Goal: Task Accomplishment & Management: Manage account settings

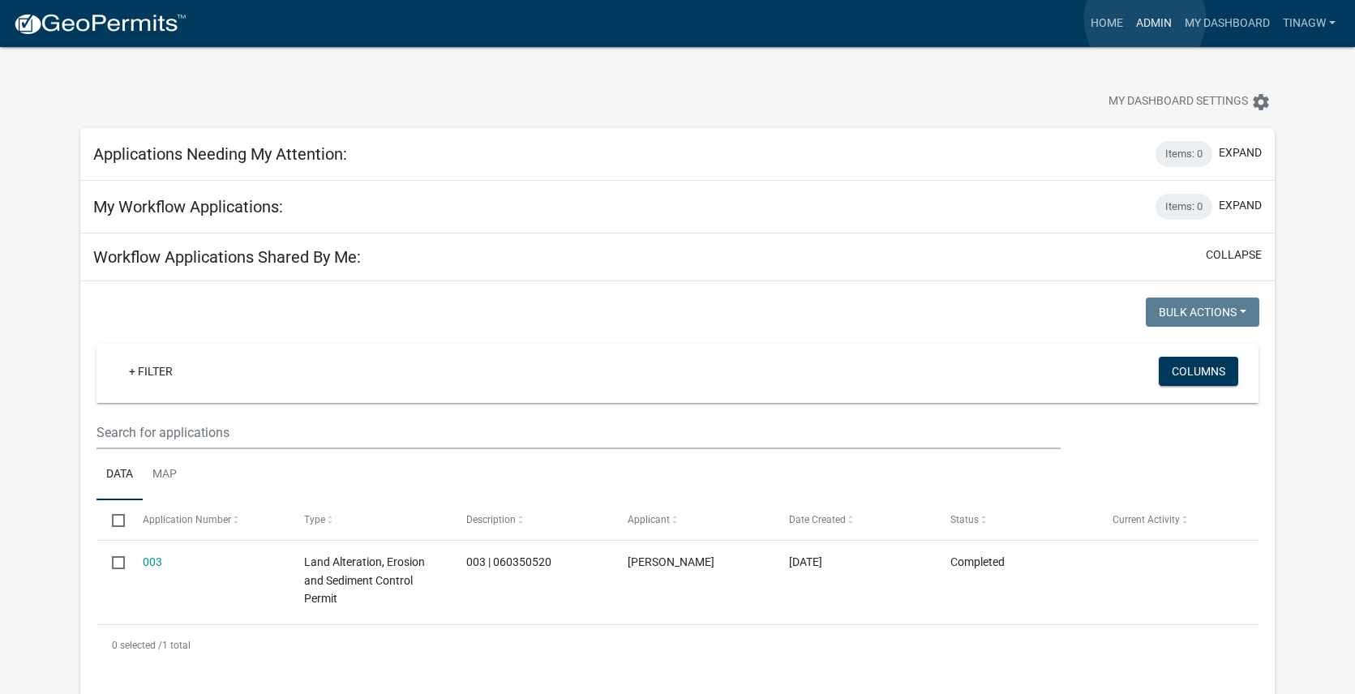
click at [1145, 19] on link "Admin" at bounding box center [1153, 23] width 49 height 31
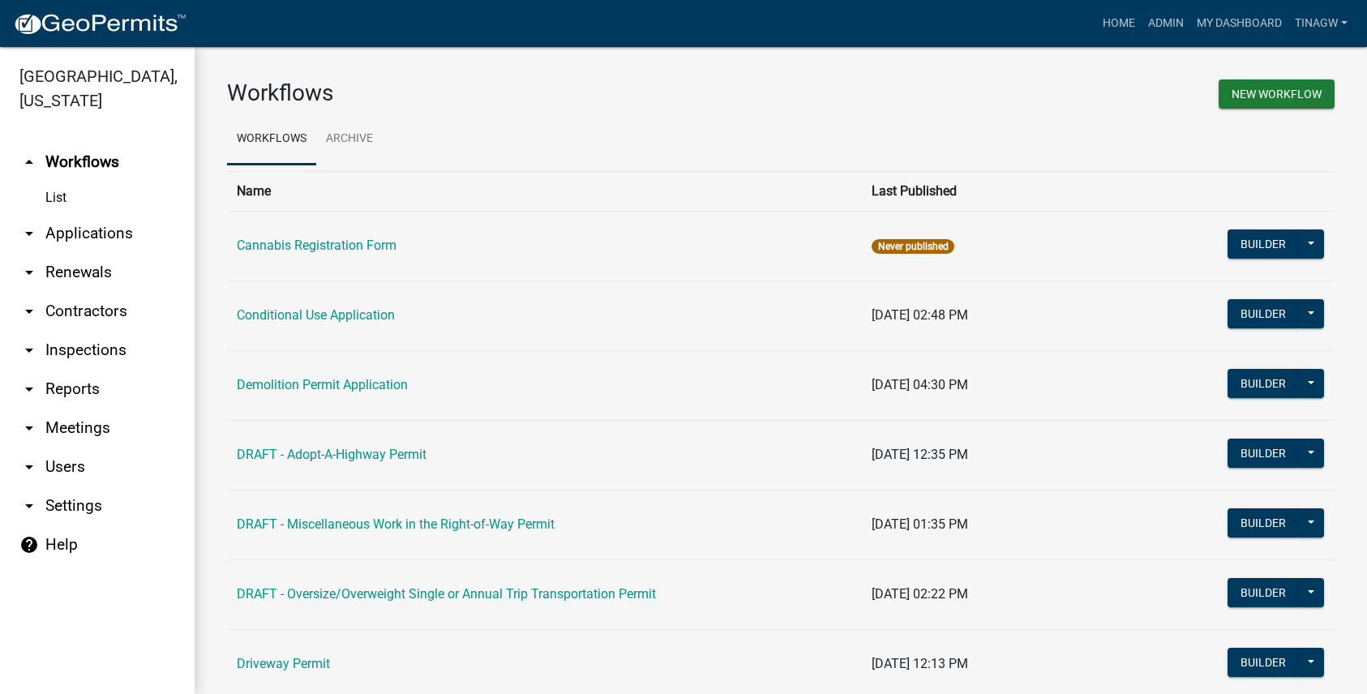
click at [63, 231] on link "arrow_drop_down Applications" at bounding box center [97, 233] width 195 height 39
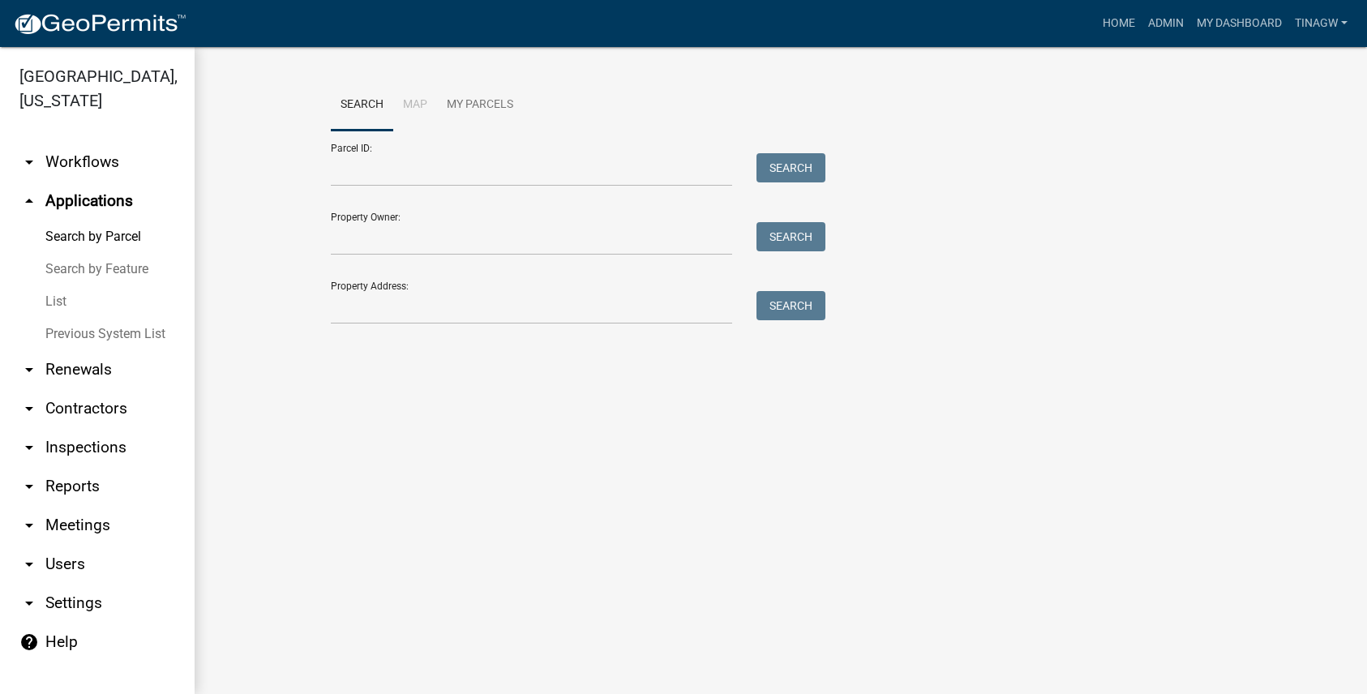
click at [56, 297] on link "List" at bounding box center [97, 301] width 195 height 32
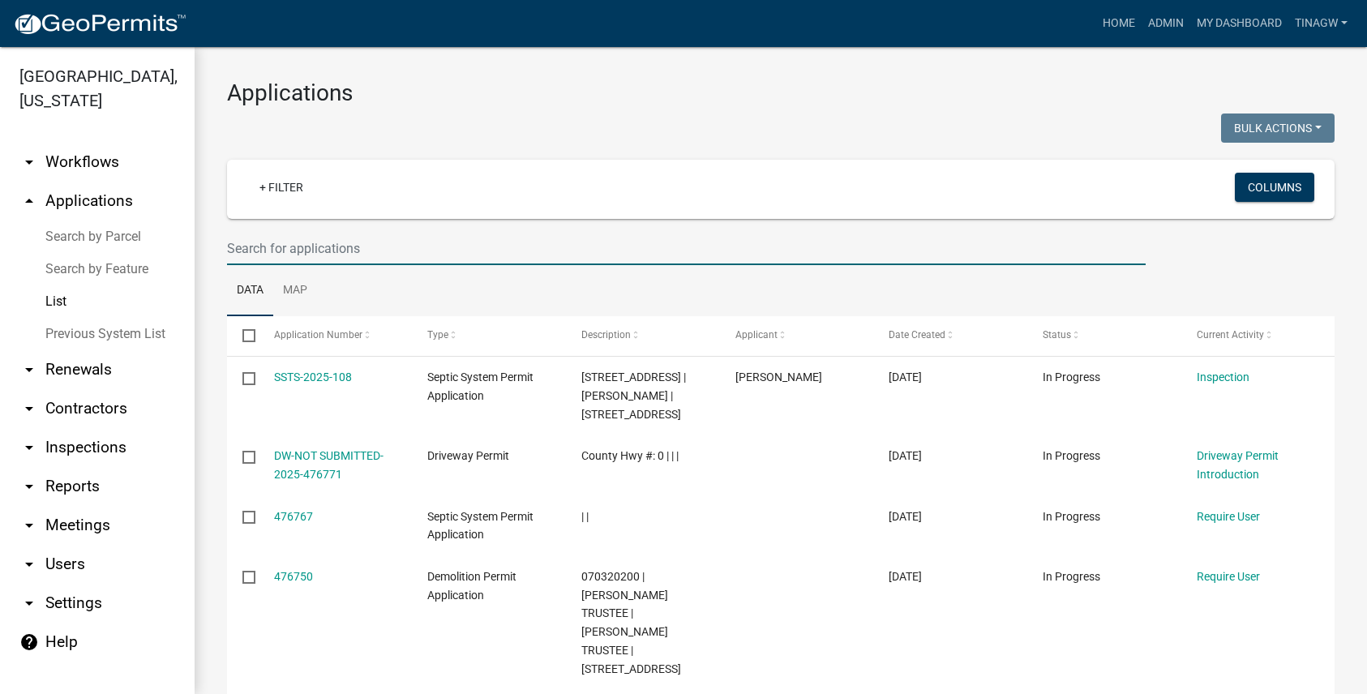
click at [365, 248] on input "text" at bounding box center [686, 248] width 918 height 33
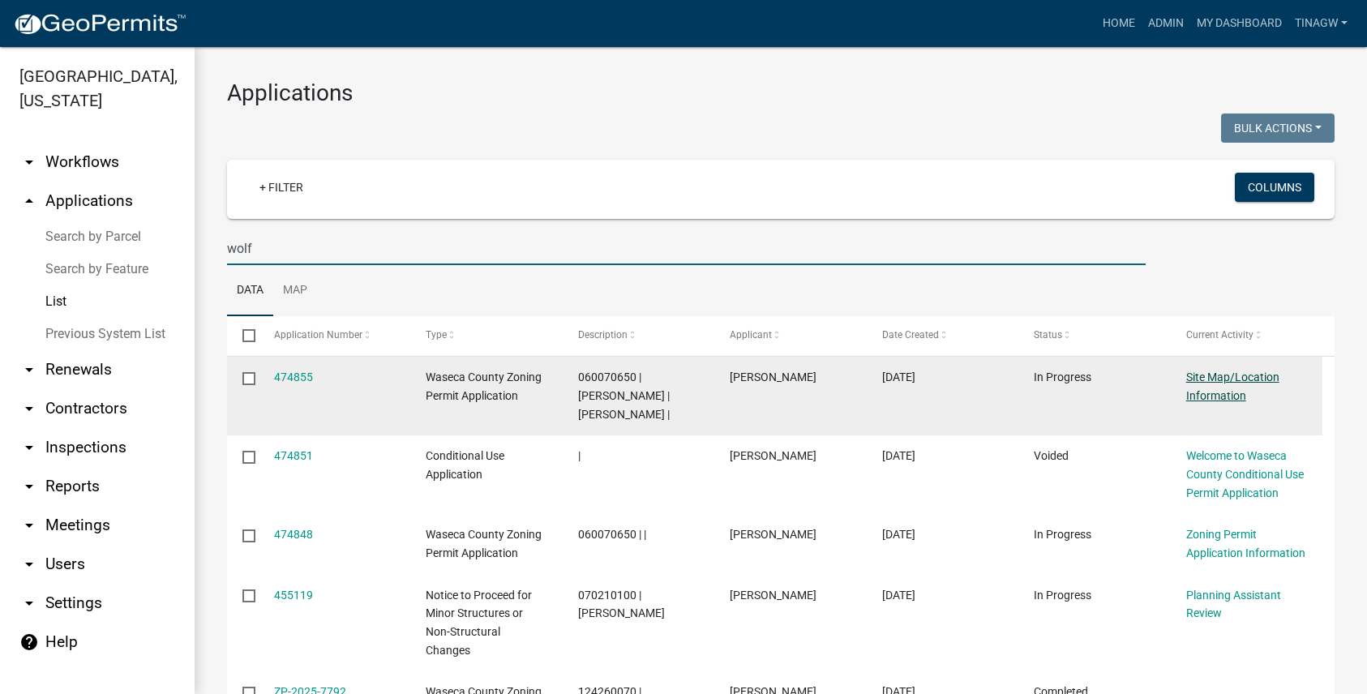
type input "wolf"
click at [1214, 375] on link "Site Map/Location Information" at bounding box center [1232, 386] width 93 height 32
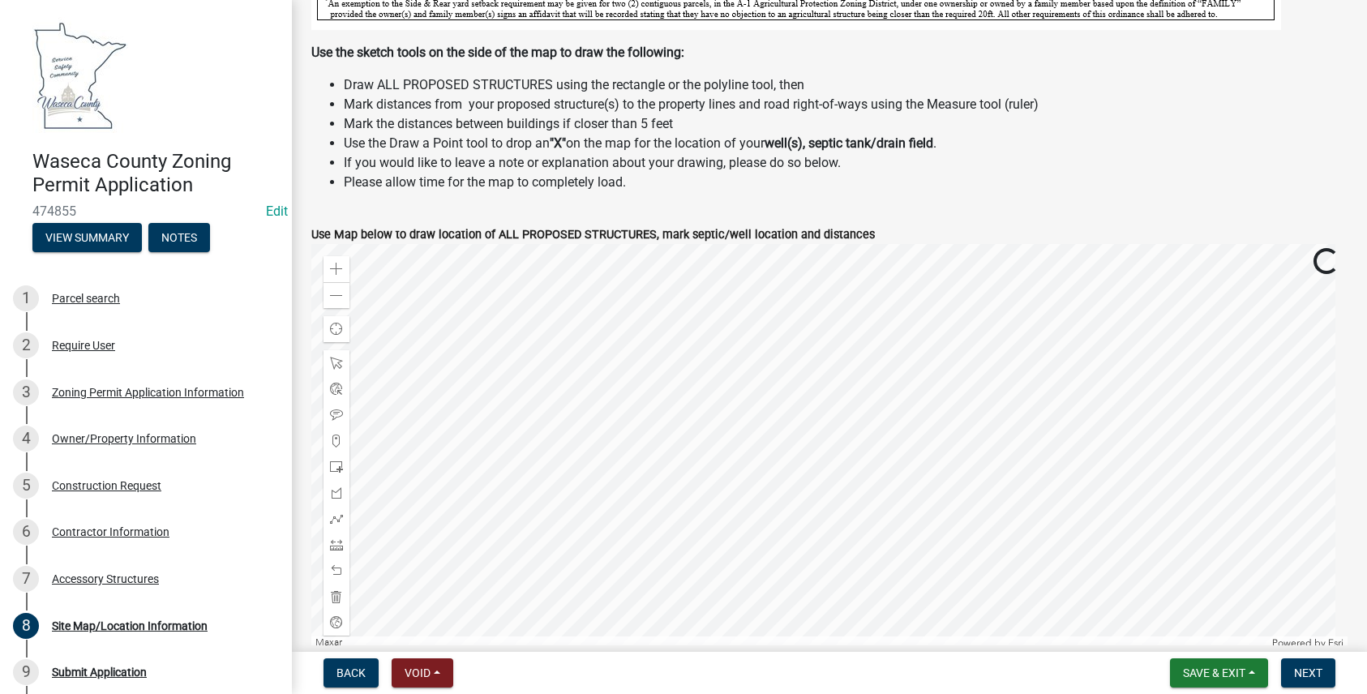
scroll to position [567, 0]
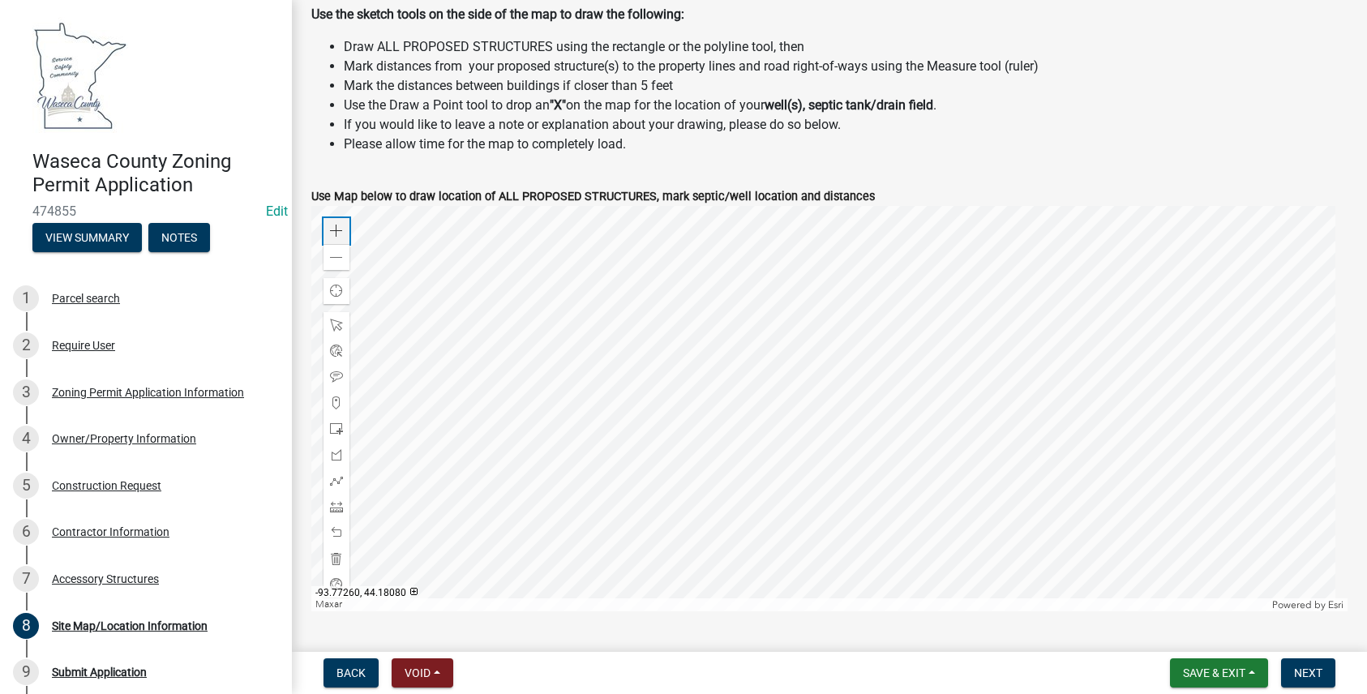
click at [336, 229] on span at bounding box center [336, 231] width 13 height 13
click at [334, 257] on span at bounding box center [336, 257] width 13 height 13
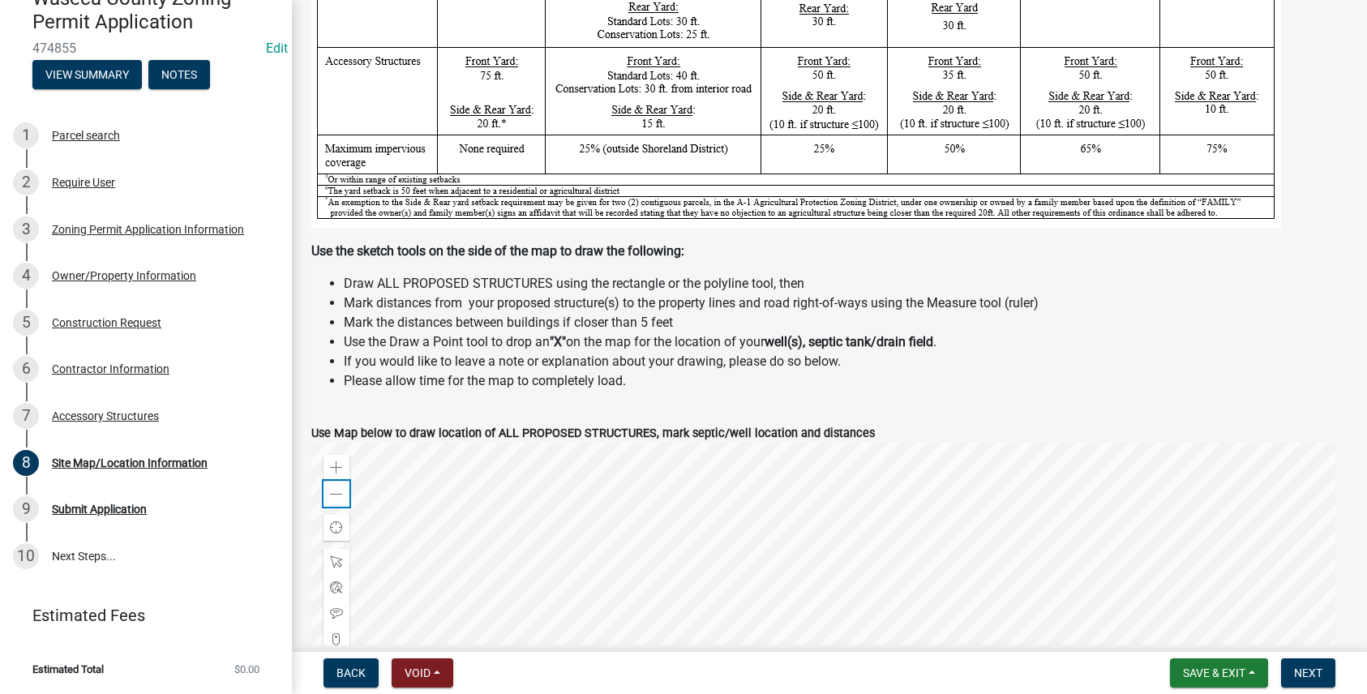
scroll to position [324, 0]
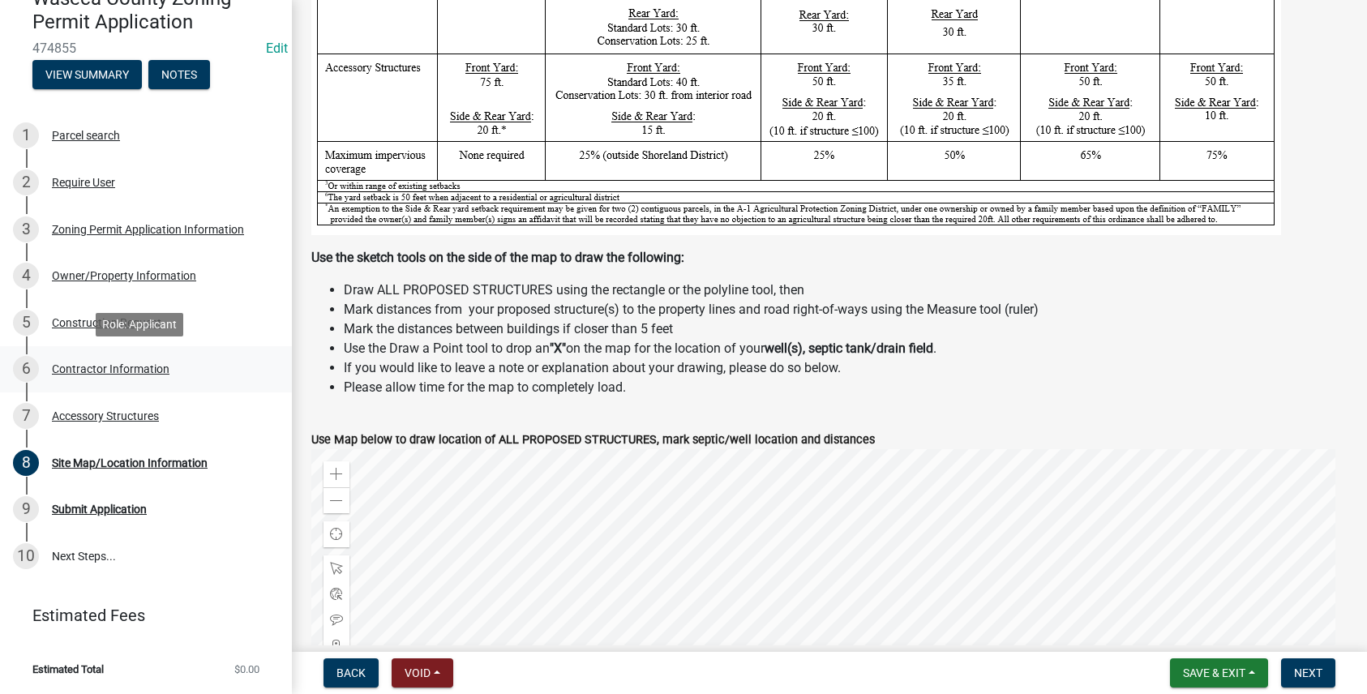
click at [101, 366] on div "Contractor Information" at bounding box center [111, 368] width 118 height 11
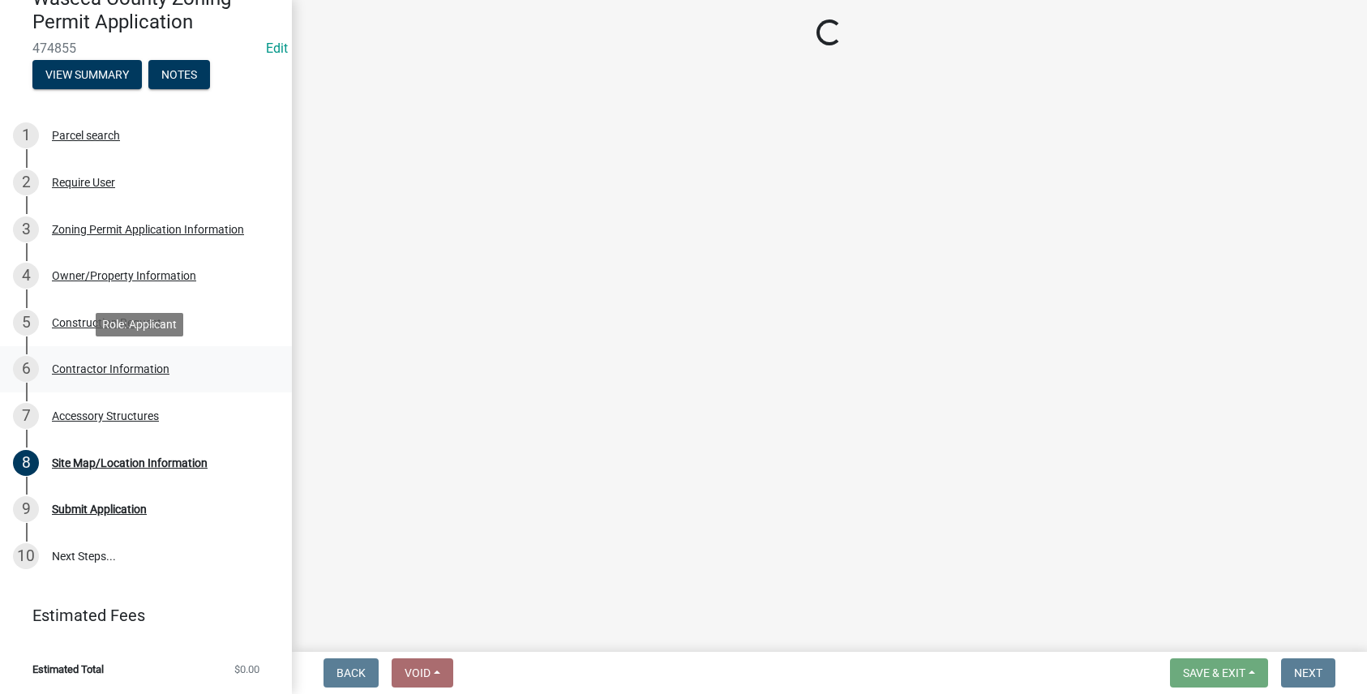
scroll to position [0, 0]
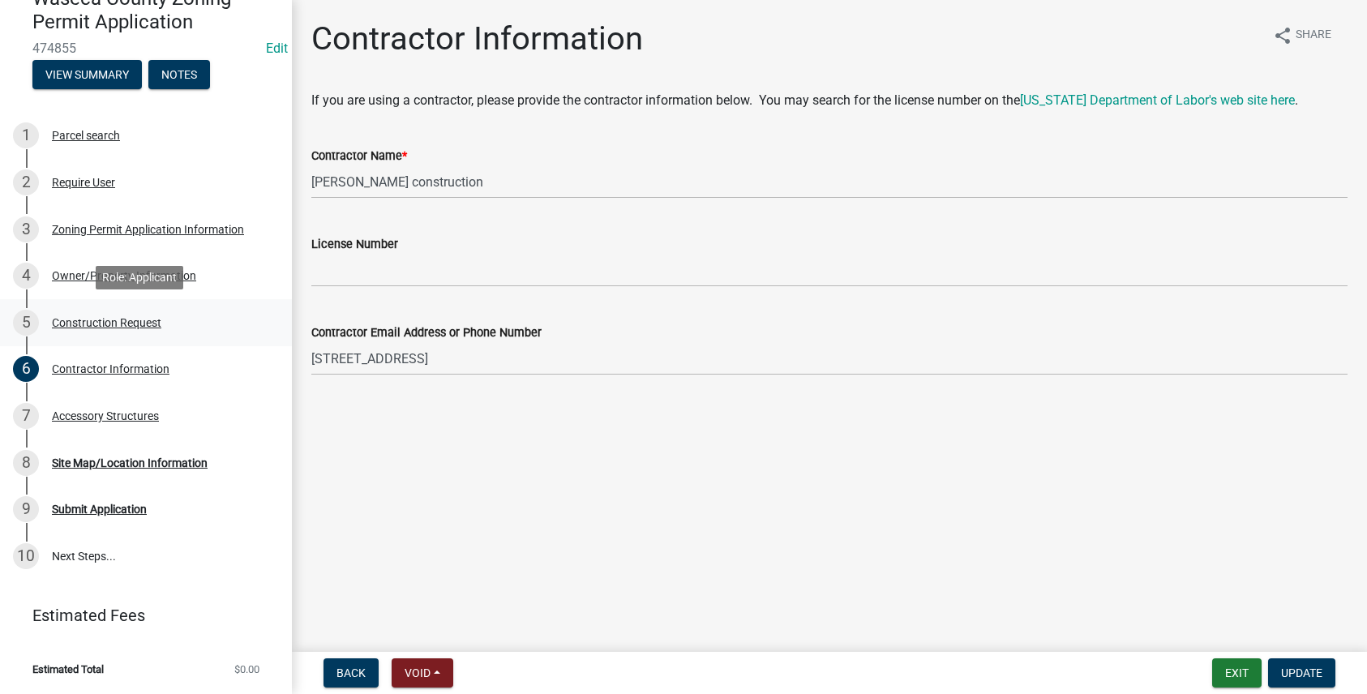
click at [75, 319] on div "Construction Request" at bounding box center [106, 322] width 109 height 11
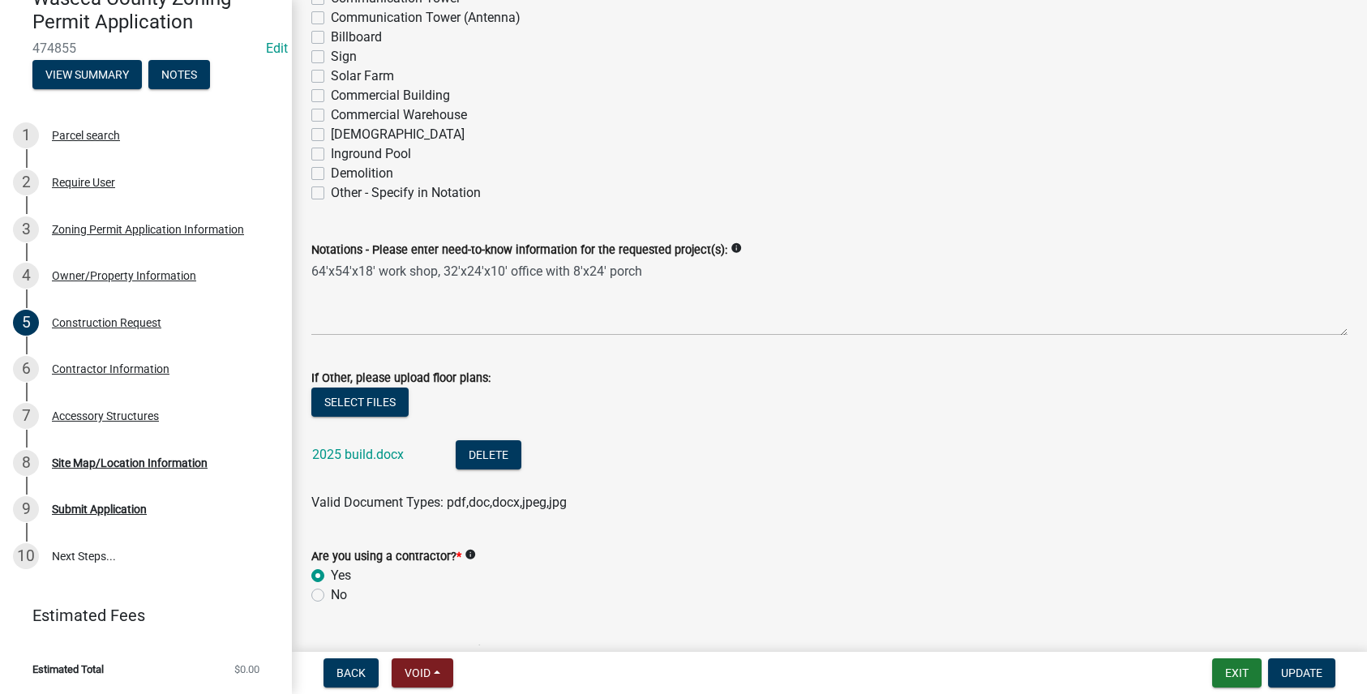
scroll to position [567, 0]
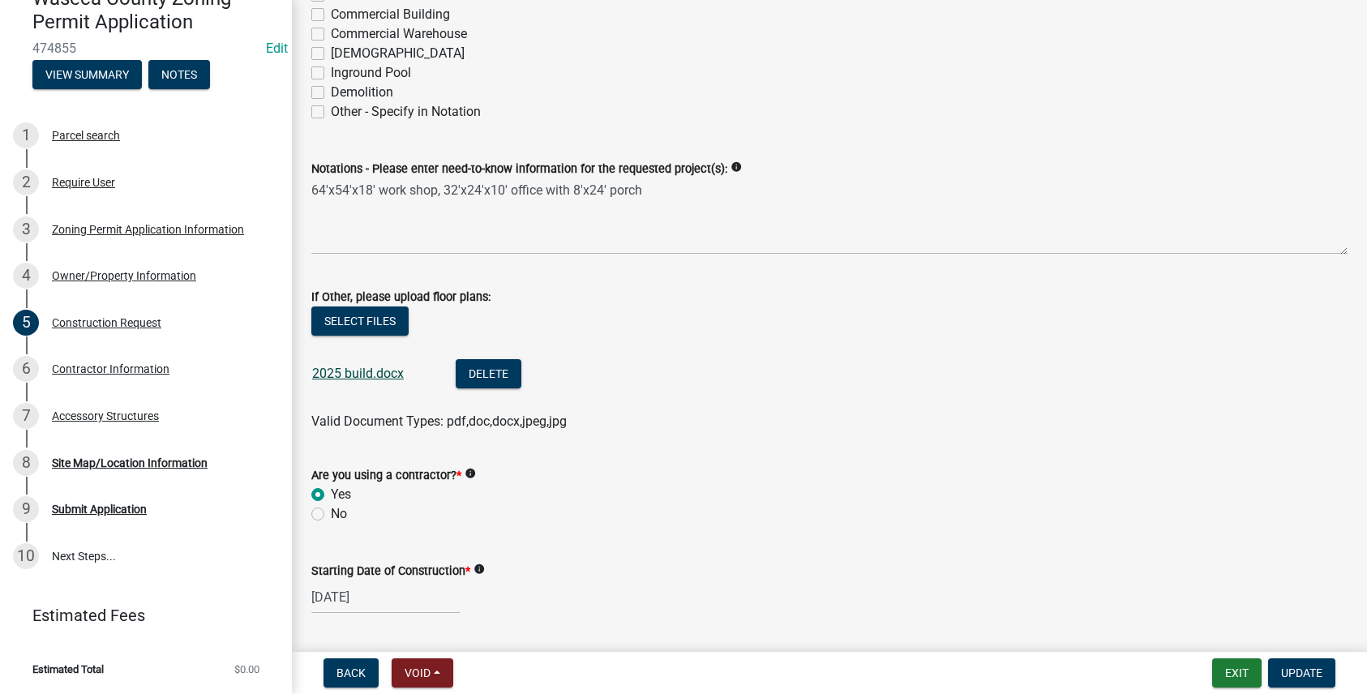
click at [327, 372] on link "2025 build.docx" at bounding box center [358, 373] width 92 height 15
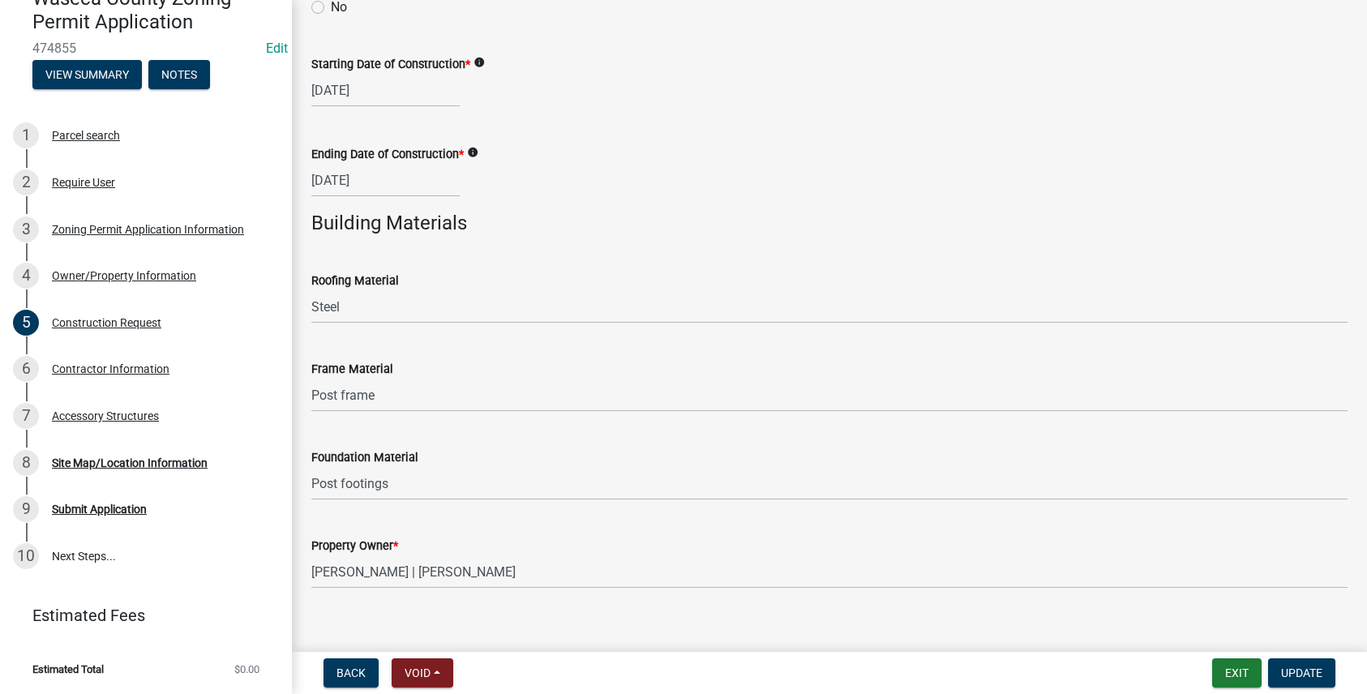
scroll to position [1094, 0]
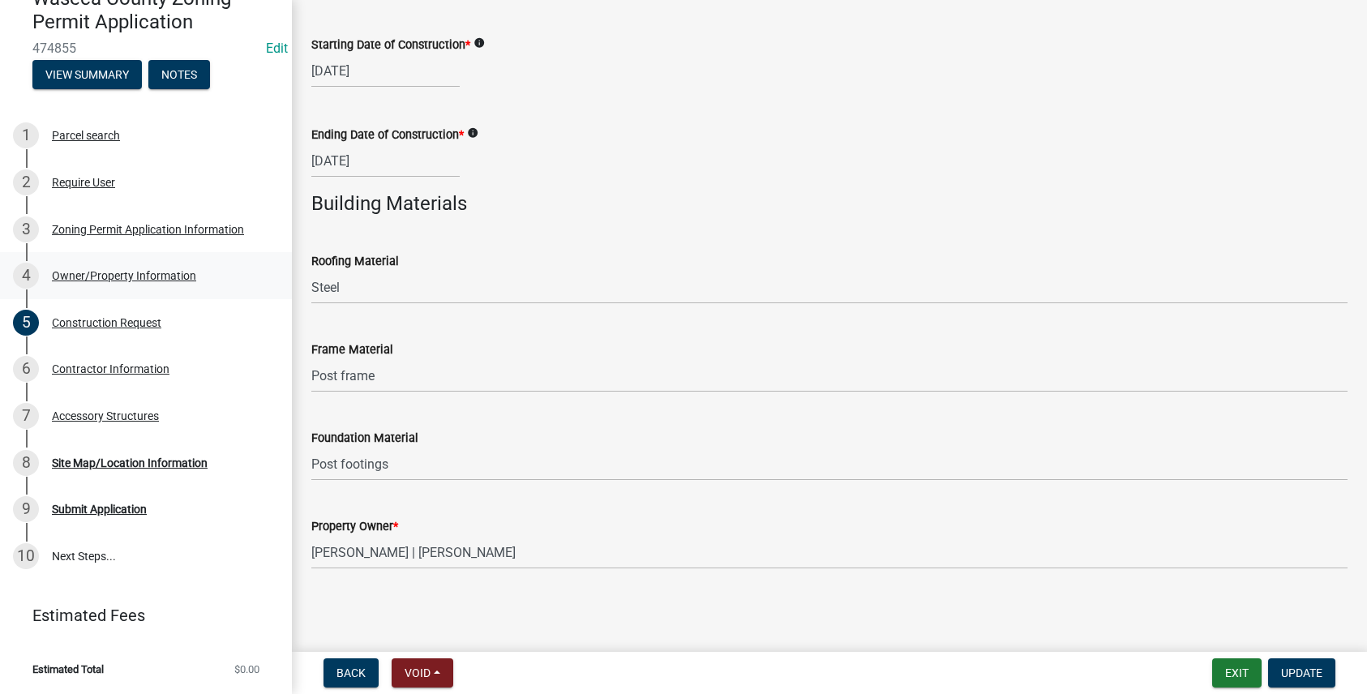
click at [112, 276] on div "Owner/Property Information" at bounding box center [124, 275] width 144 height 11
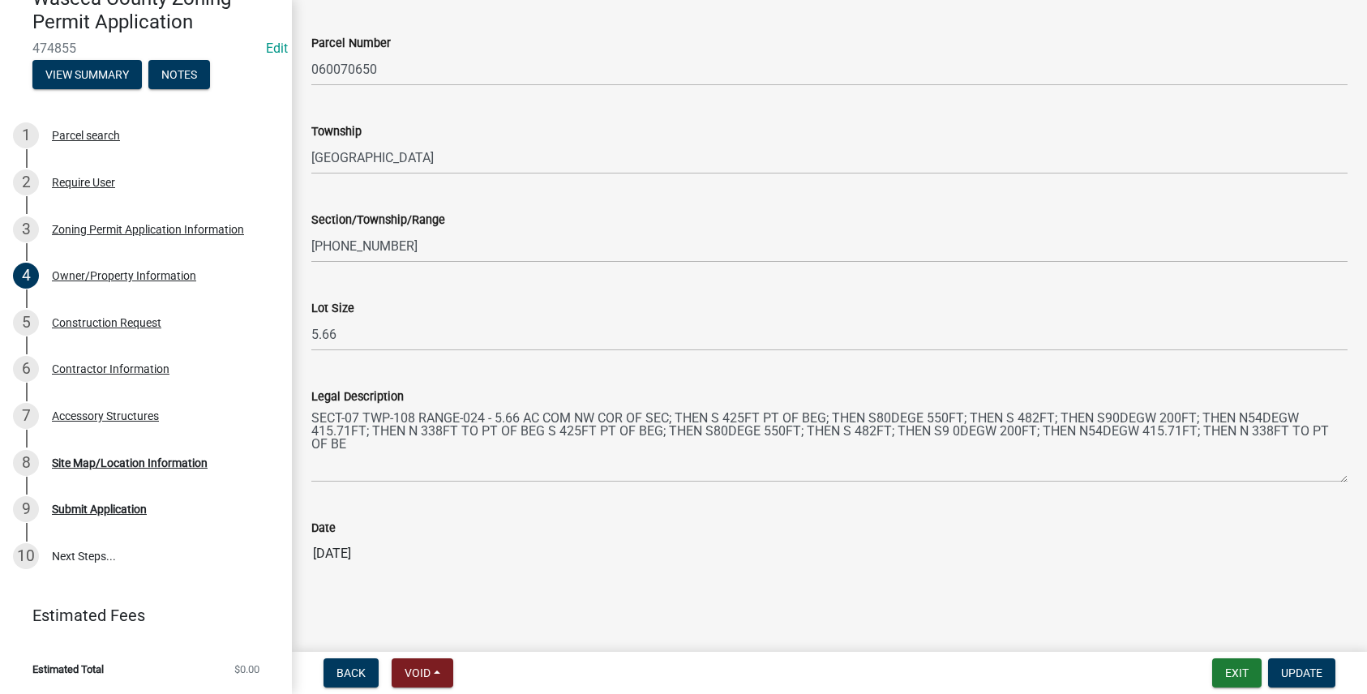
scroll to position [1483, 0]
click at [98, 467] on div "Site Map/Location Information" at bounding box center [130, 462] width 156 height 11
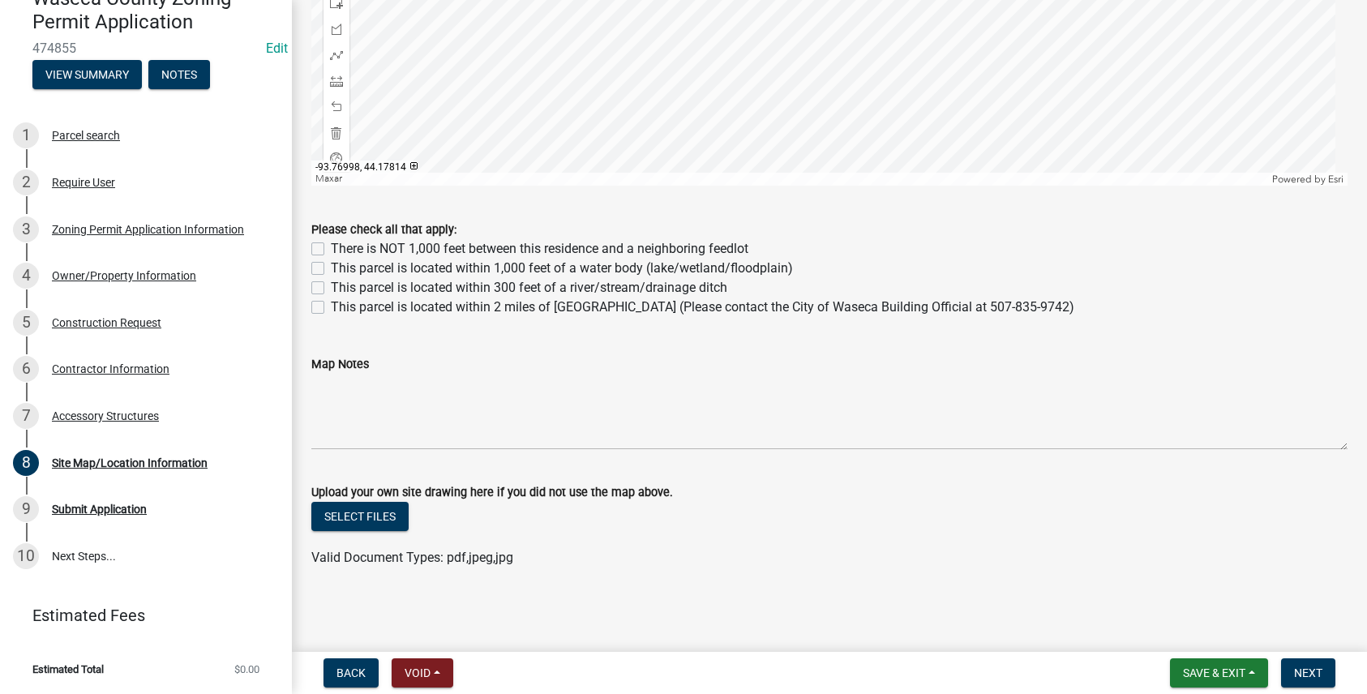
scroll to position [426, 0]
